Goal: Information Seeking & Learning: Compare options

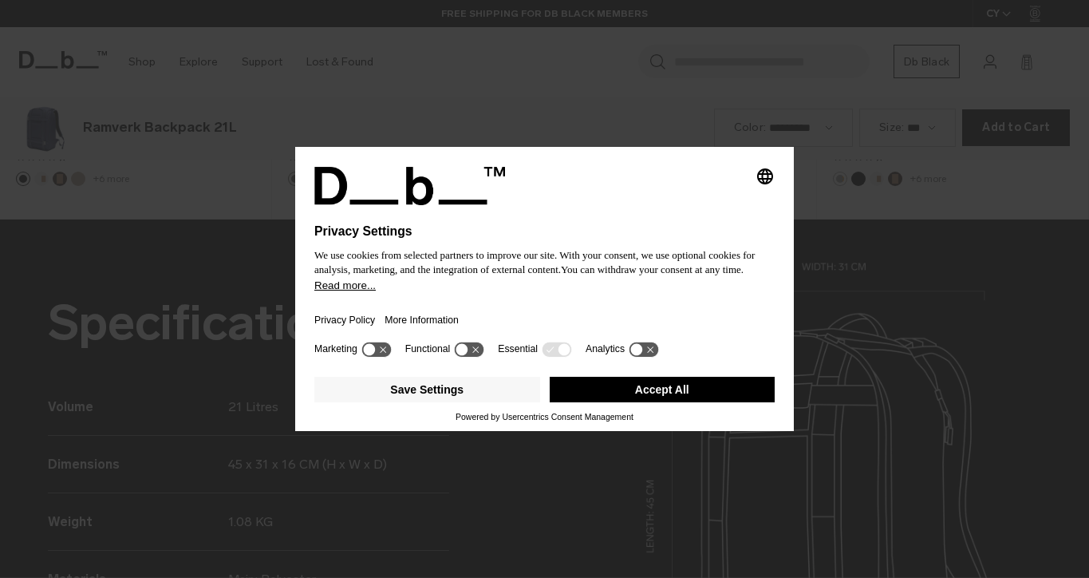
scroll to position [1733, 0]
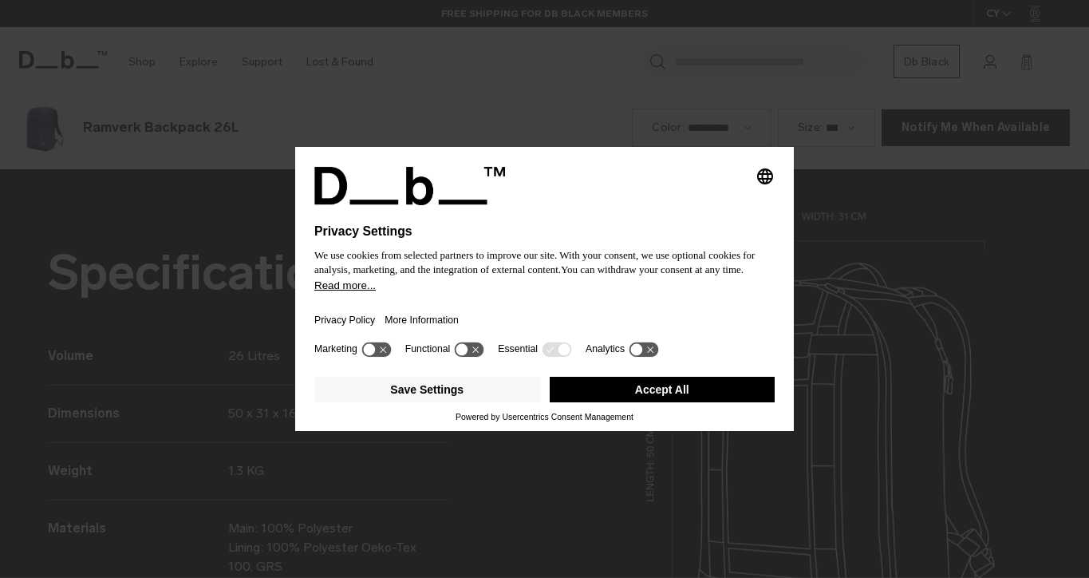
scroll to position [1733, 0]
